Goal: Check status: Check status

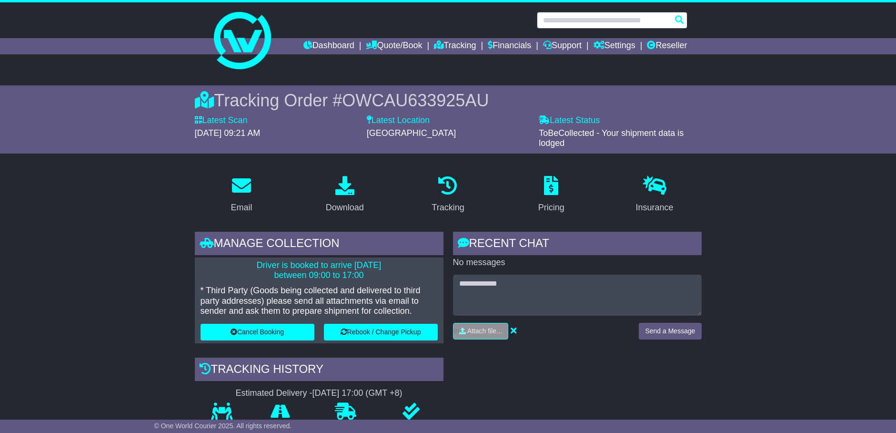
click at [589, 24] on input "text" at bounding box center [612, 20] width 151 height 17
paste input "**********"
type input "**********"
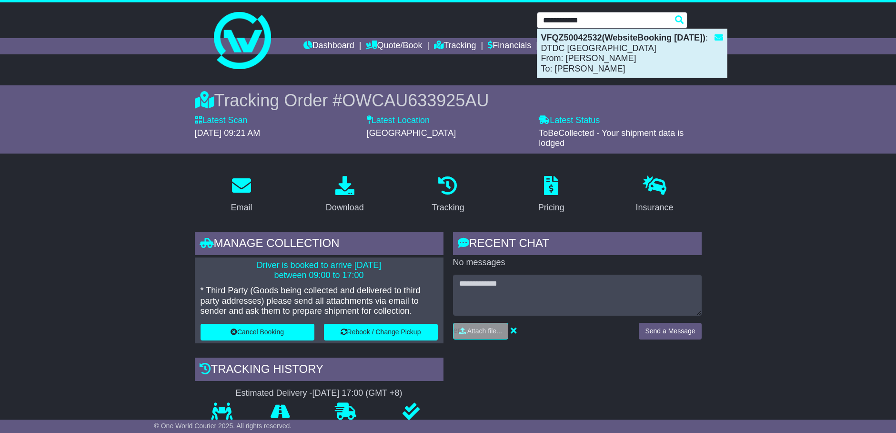
click at [595, 49] on div "VFQZ50042532(WebsiteBooking 13-8-2025) : DTDC Australia From: Michael Biberow T…" at bounding box center [633, 53] width 190 height 49
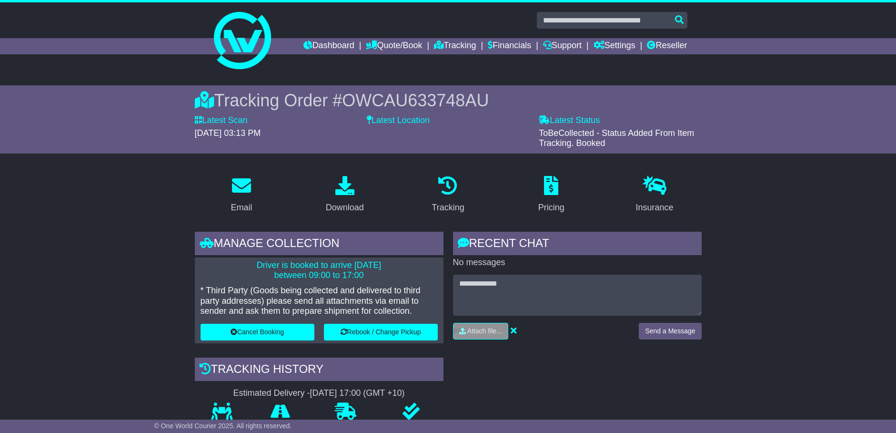
click at [416, 99] on span "OWCAU633748AU" at bounding box center [415, 101] width 147 height 20
click at [397, 91] on span "OWCAU633748AU" at bounding box center [415, 101] width 147 height 20
copy span "OWCAU633748AU"
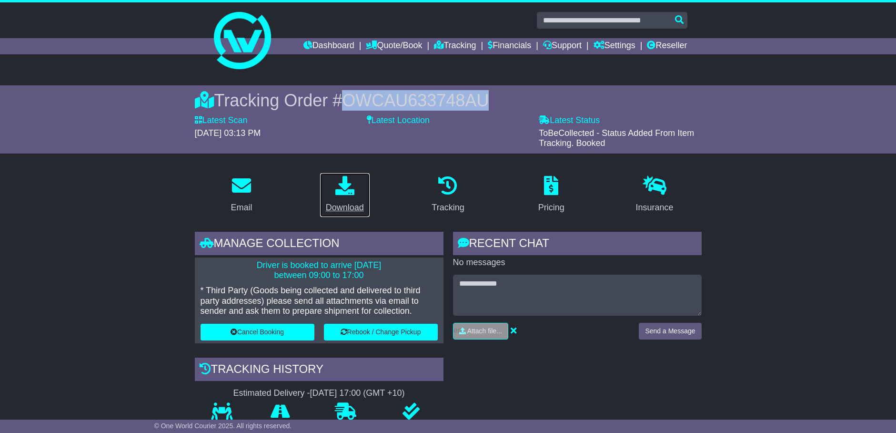
click at [358, 199] on link "Download" at bounding box center [345, 195] width 51 height 45
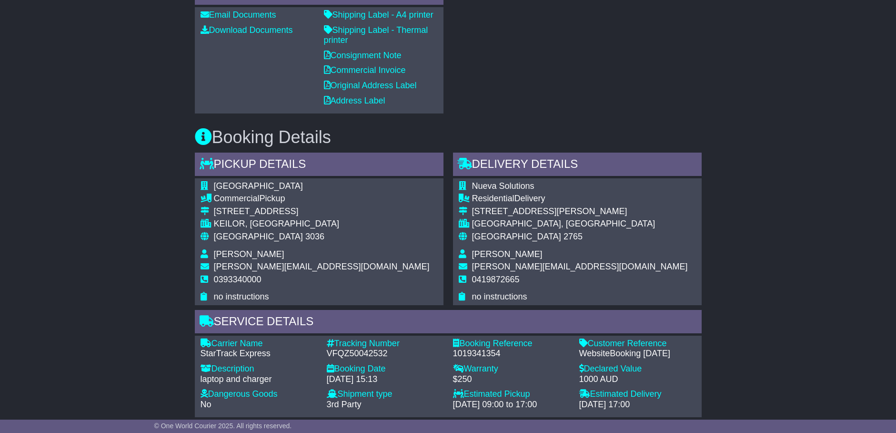
scroll to position [520, 0]
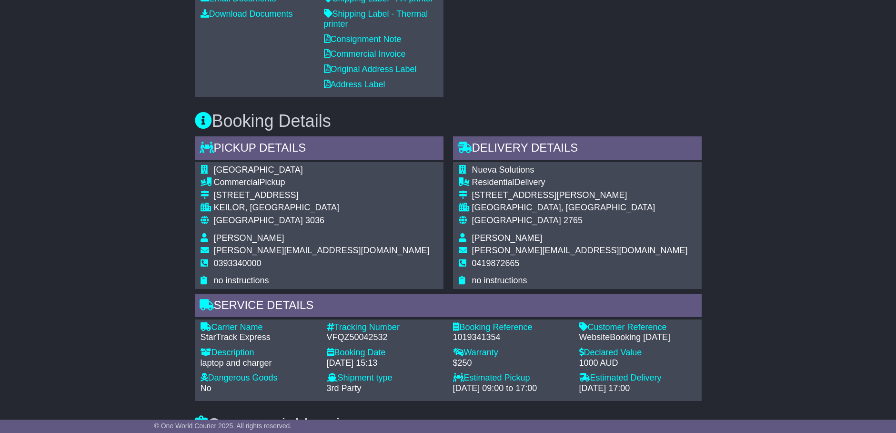
click at [485, 338] on div "1019341354" at bounding box center [511, 337] width 117 height 10
click at [485, 337] on div "1019341354" at bounding box center [511, 337] width 117 height 10
copy div "1019341354"
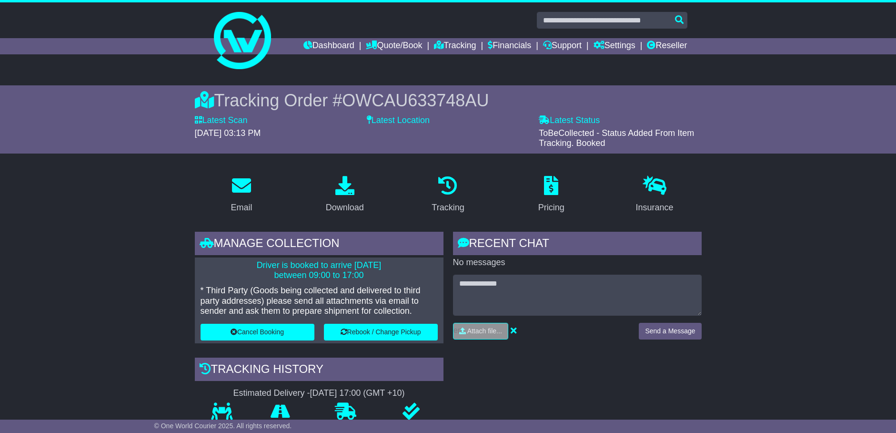
type input "**********"
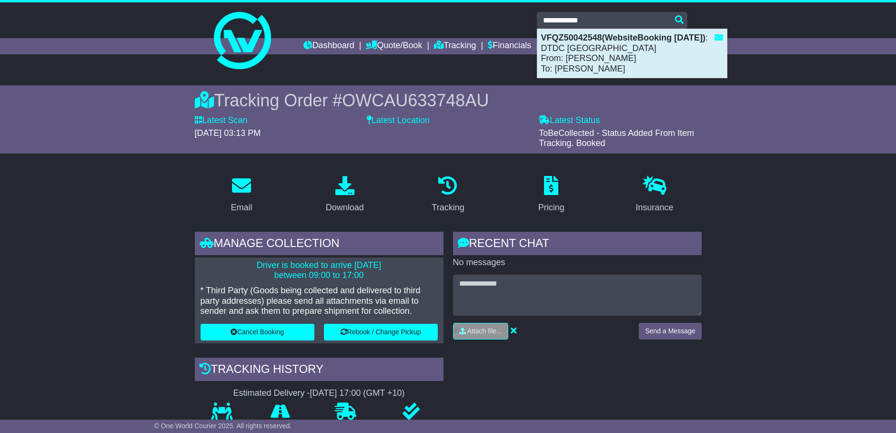
click at [572, 62] on div "VFQZ50042548(WebsiteBooking 13-8-2025) : DTDC Australia From: Simon Mottram To:…" at bounding box center [633, 53] width 190 height 49
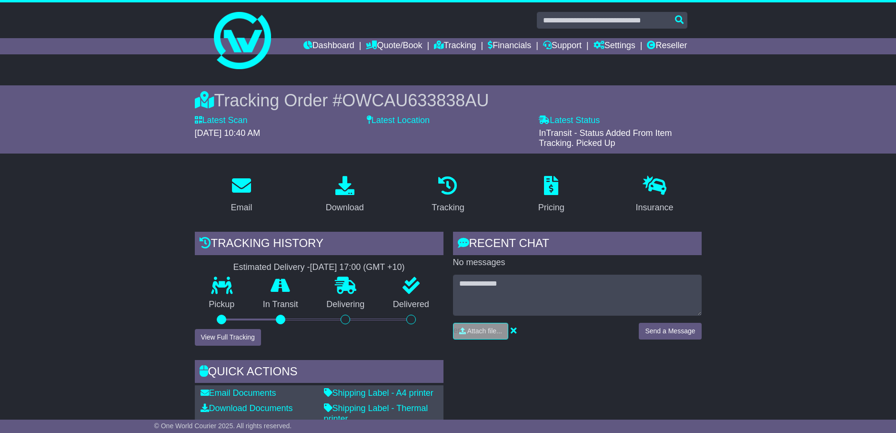
click at [418, 91] on span "OWCAU633838AU" at bounding box center [415, 101] width 147 height 20
click at [419, 99] on span "OWCAU633838AU" at bounding box center [415, 101] width 147 height 20
click at [420, 99] on span "OWCAU633838AU" at bounding box center [415, 101] width 147 height 20
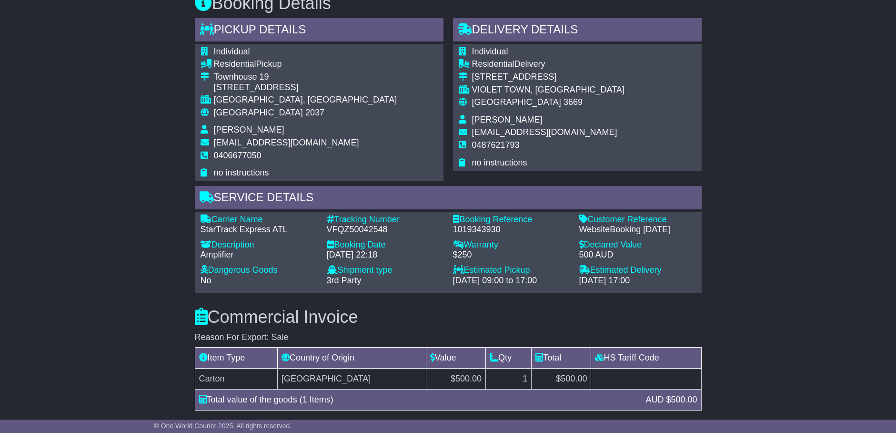
scroll to position [477, 0]
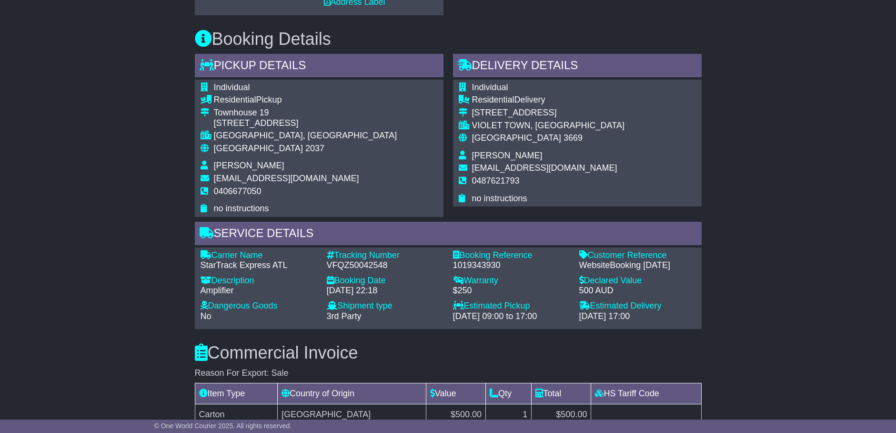
click at [229, 184] on td "sales@therentalstore.com.au" at bounding box center [305, 179] width 183 height 13
click at [230, 189] on span "0406677050" at bounding box center [238, 191] width 48 height 10
copy span "0406677050"
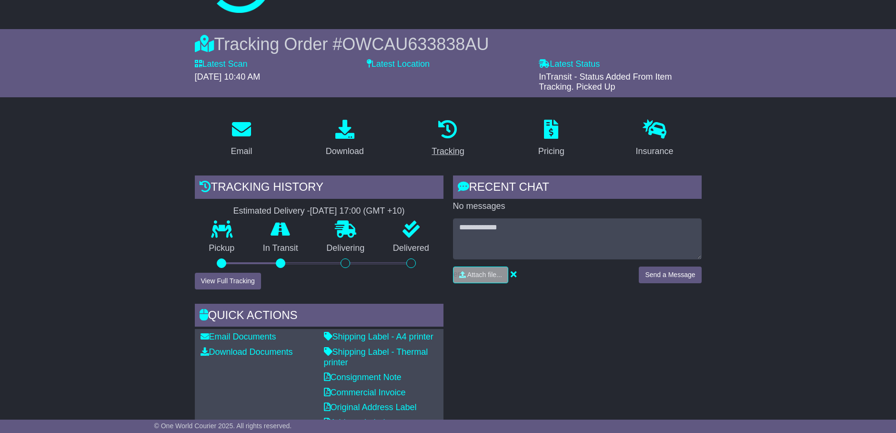
scroll to position [0, 0]
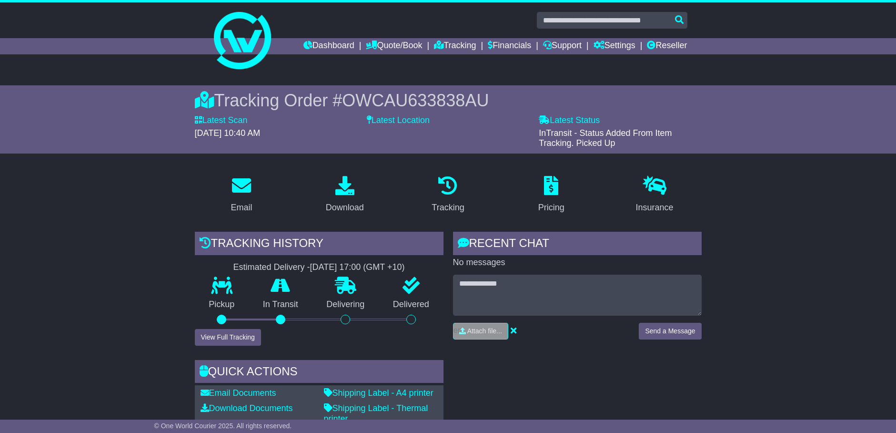
click at [434, 99] on span "OWCAU633838AU" at bounding box center [415, 101] width 147 height 20
copy span "OWCAU633838AU"
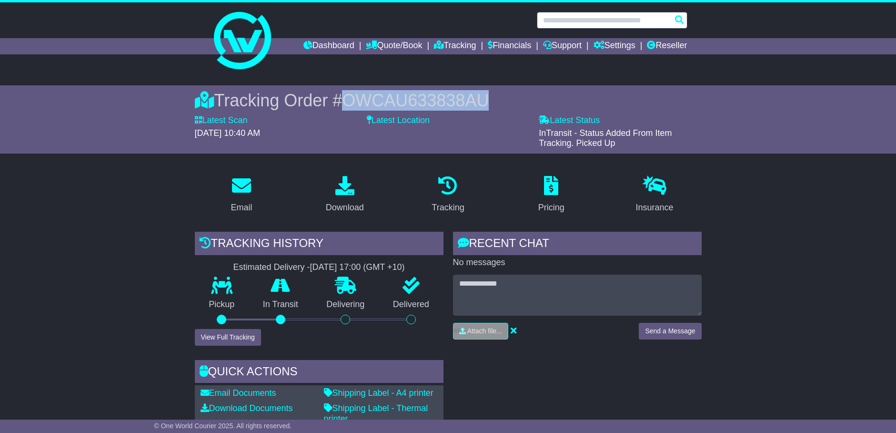
click at [612, 24] on input "text" at bounding box center [612, 20] width 151 height 17
paste input "**********"
type input "**********"
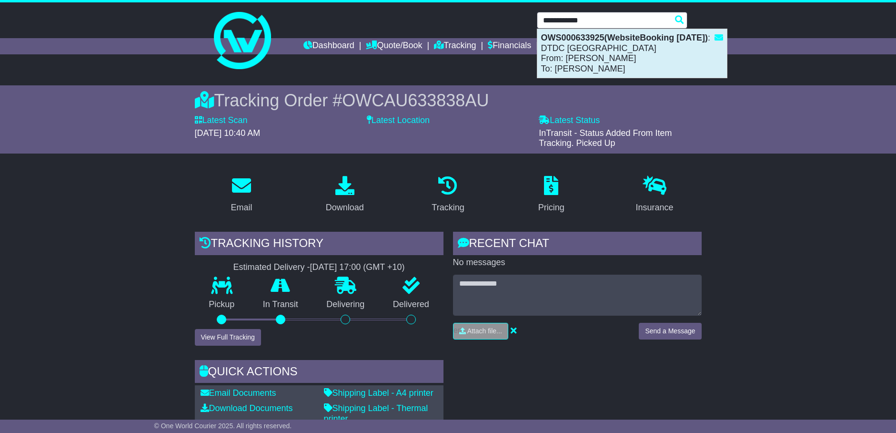
click at [602, 50] on div "OWS000633925(WebsiteBooking 14-8-2025) : DTDC Australia From: Zee Sammartino To…" at bounding box center [633, 53] width 190 height 49
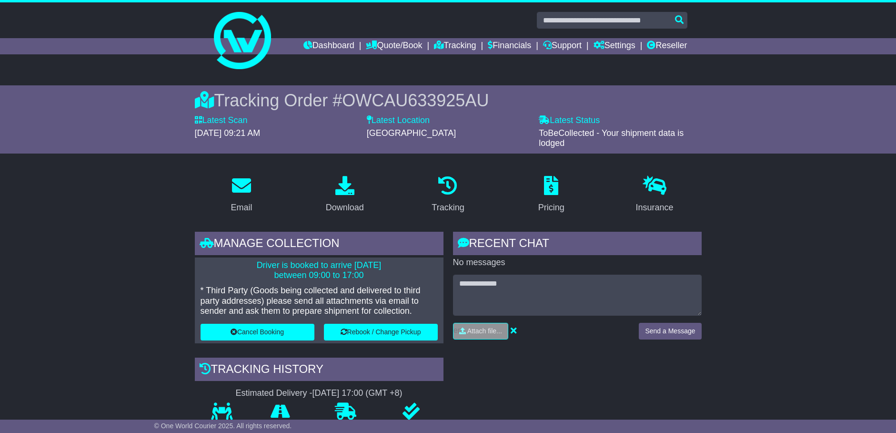
click at [453, 102] on span "OWCAU633925AU" at bounding box center [415, 101] width 147 height 20
copy span "OWCAU633925AU"
click at [599, 19] on input "text" at bounding box center [612, 20] width 151 height 17
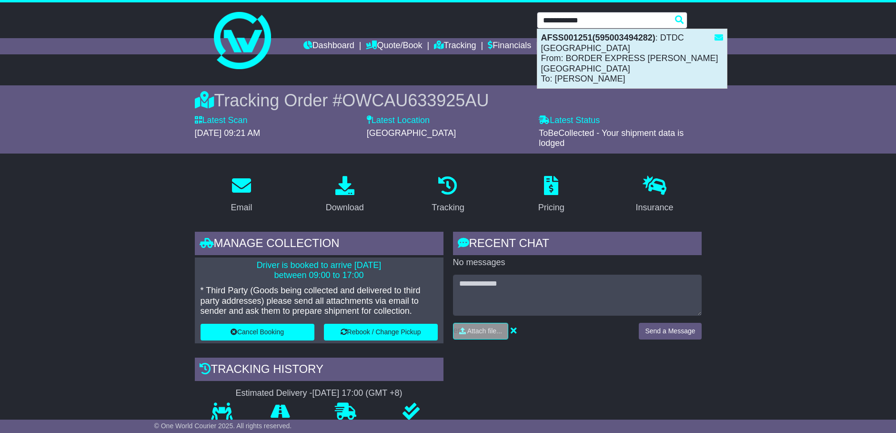
click at [610, 63] on div "AFSS001251(595003494282) : DTDC Australia From: BORDER EXPRESS GILLMAN DEPOT To…" at bounding box center [633, 58] width 190 height 59
type input "**********"
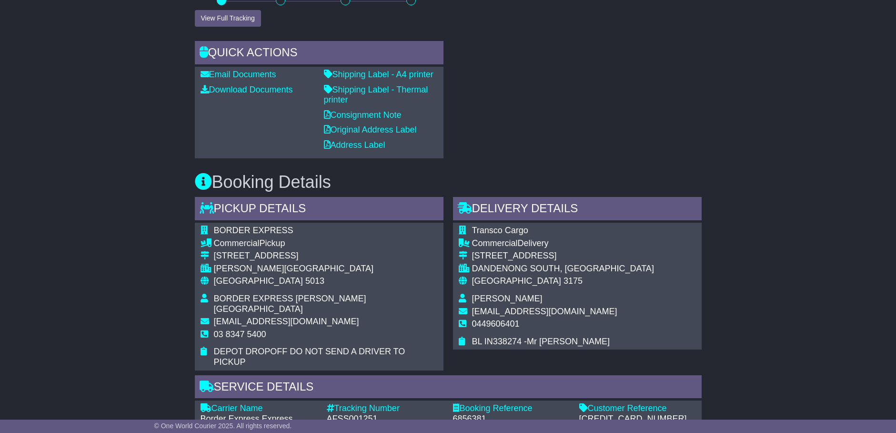
scroll to position [536, 0]
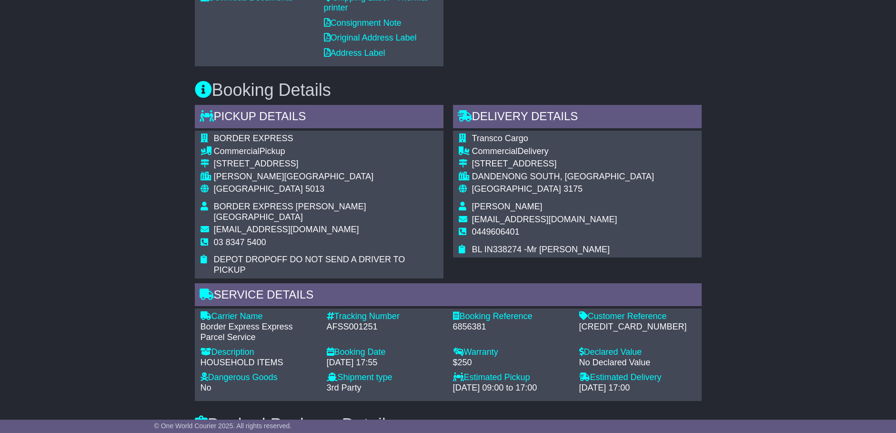
click at [604, 322] on div "[CREDIT_CARD_NUMBER]" at bounding box center [637, 327] width 117 height 10
copy div "[CREDIT_CARD_NUMBER]"
